Goal: Navigation & Orientation: Find specific page/section

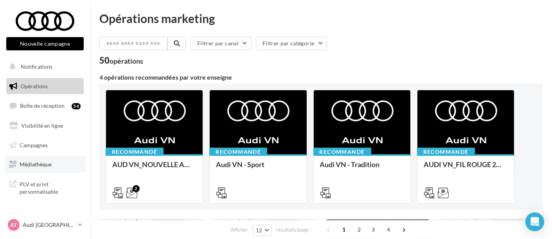
click at [48, 160] on link "Médiathèque" at bounding box center [45, 165] width 81 height 16
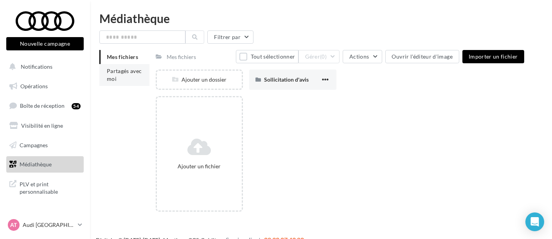
click at [121, 76] on span "Partagés avec moi" at bounding box center [124, 75] width 35 height 14
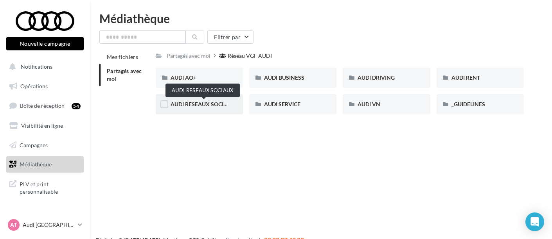
click at [211, 106] on span "AUDI RESEAUX SOCIAUX" at bounding box center [203, 104] width 65 height 7
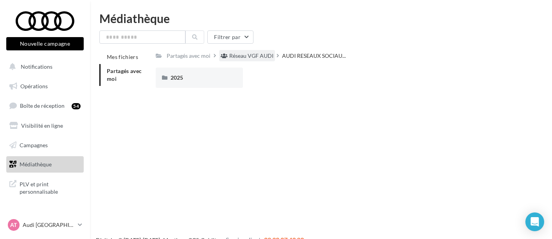
click at [243, 57] on div "Réseau VGF AUDI" at bounding box center [251, 56] width 44 height 8
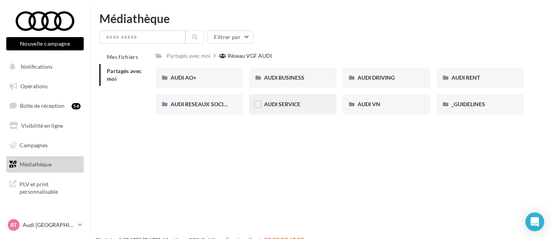
click at [304, 104] on div "AUDI SERVICE" at bounding box center [293, 105] width 58 height 8
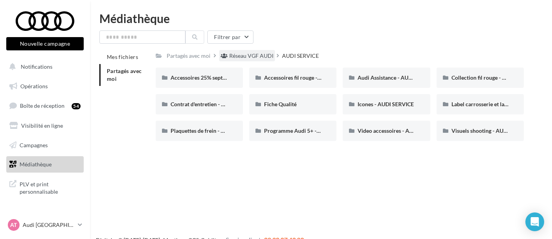
click at [255, 55] on div "Réseau VGF AUDI" at bounding box center [251, 56] width 44 height 8
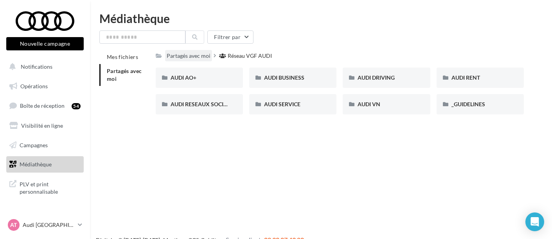
click at [193, 59] on div "Partagés avec moi" at bounding box center [189, 56] width 44 height 8
